Goal: Task Accomplishment & Management: Manage account settings

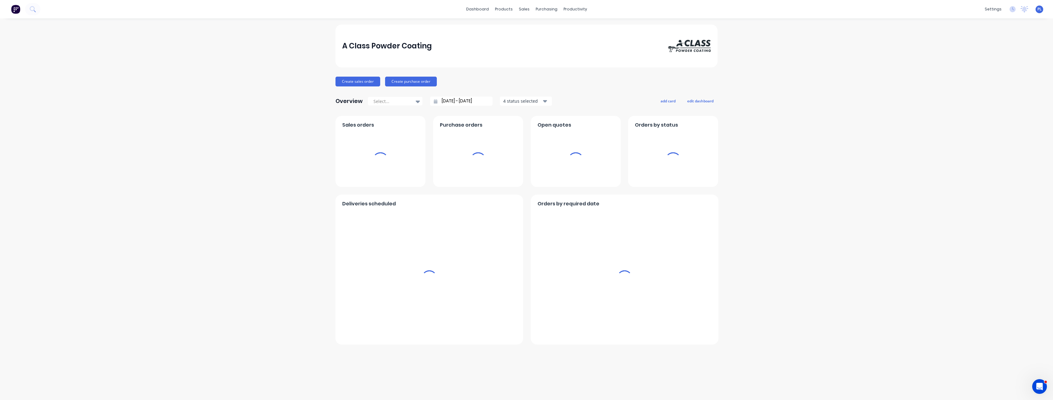
click at [1040, 12] on div "PL A Class Powder Coating Paul Lutkajtis Administrator Profile Sign out" at bounding box center [1040, 10] width 8 height 8
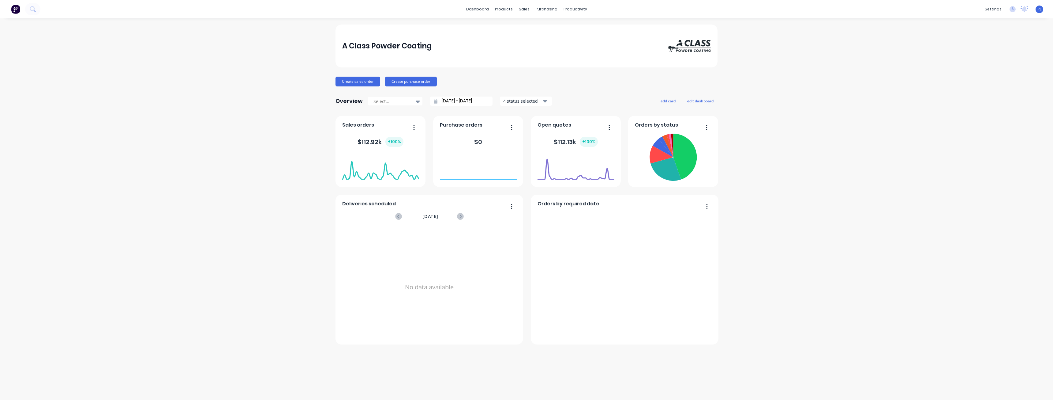
click at [1040, 11] on span "PL" at bounding box center [1040, 9] width 4 height 6
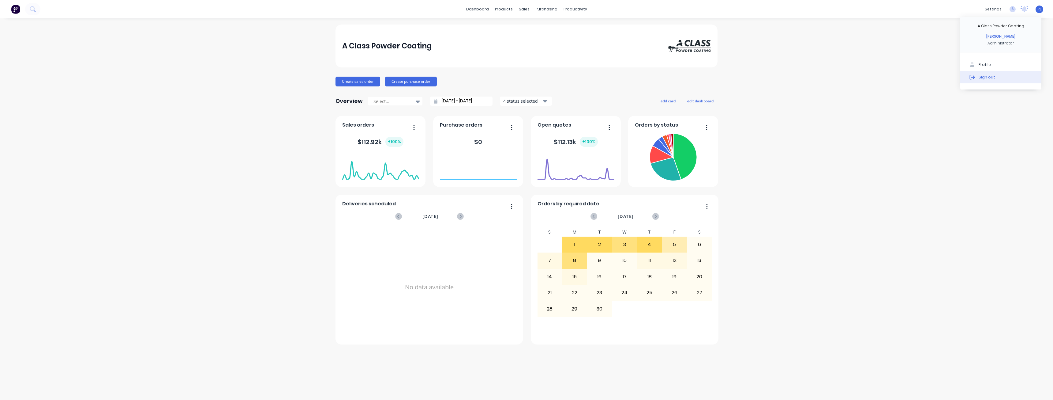
click at [1001, 81] on button "Sign out" at bounding box center [1000, 77] width 81 height 12
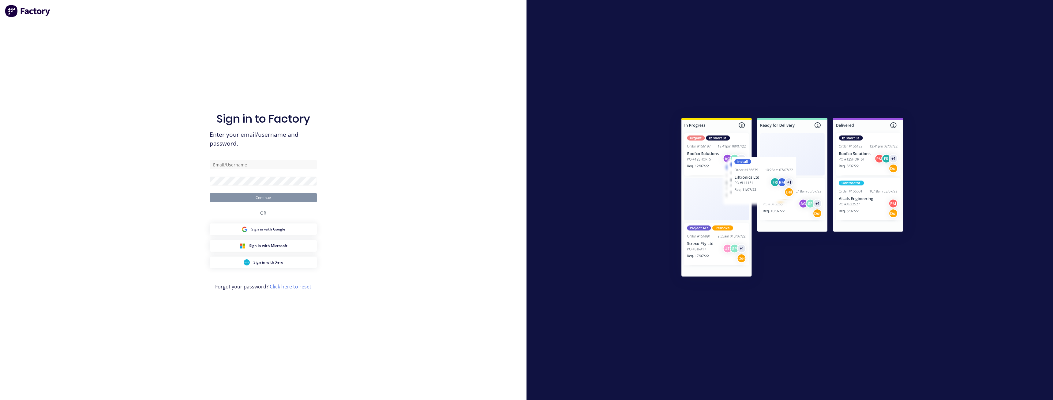
click at [296, 288] on link "Click here to reset" at bounding box center [291, 286] width 42 height 7
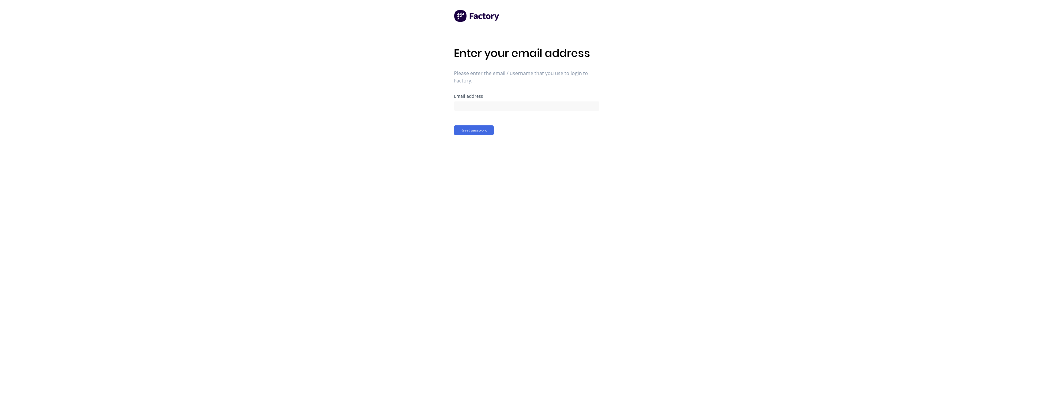
drag, startPoint x: 383, startPoint y: 331, endPoint x: 365, endPoint y: 278, distance: 55.9
click at [383, 331] on div "Enter your email address Please enter the email / username that you use to logi…" at bounding box center [526, 200] width 1053 height 400
click at [486, 105] on input at bounding box center [526, 105] width 145 height 9
type input "[PERSON_NAME][EMAIL_ADDRESS][DOMAIN_NAME]"
click at [471, 128] on button "Reset password" at bounding box center [474, 130] width 40 height 10
